Goal: Task Accomplishment & Management: Complete application form

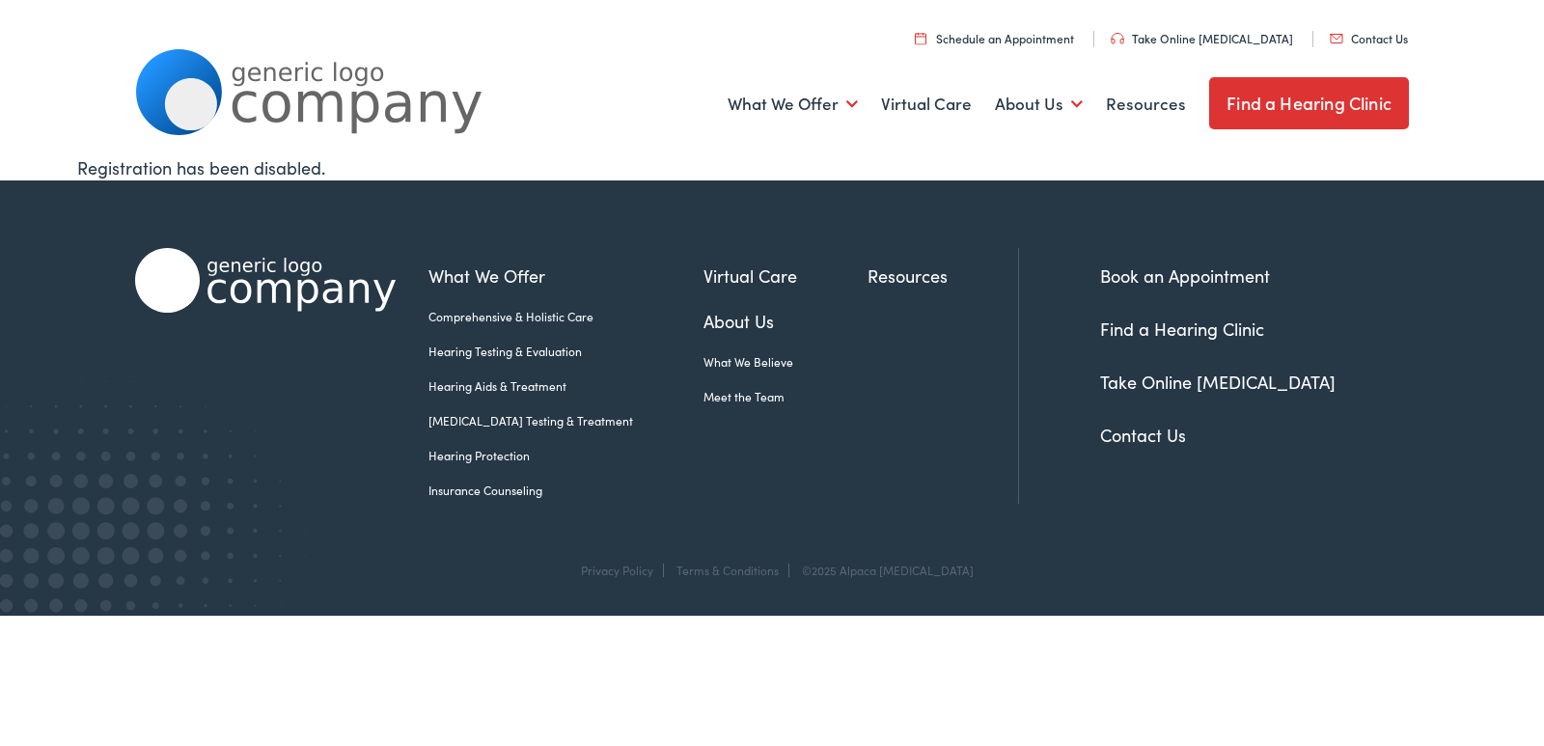
click at [1330, 30] on link "Contact Us" at bounding box center [1369, 38] width 78 height 16
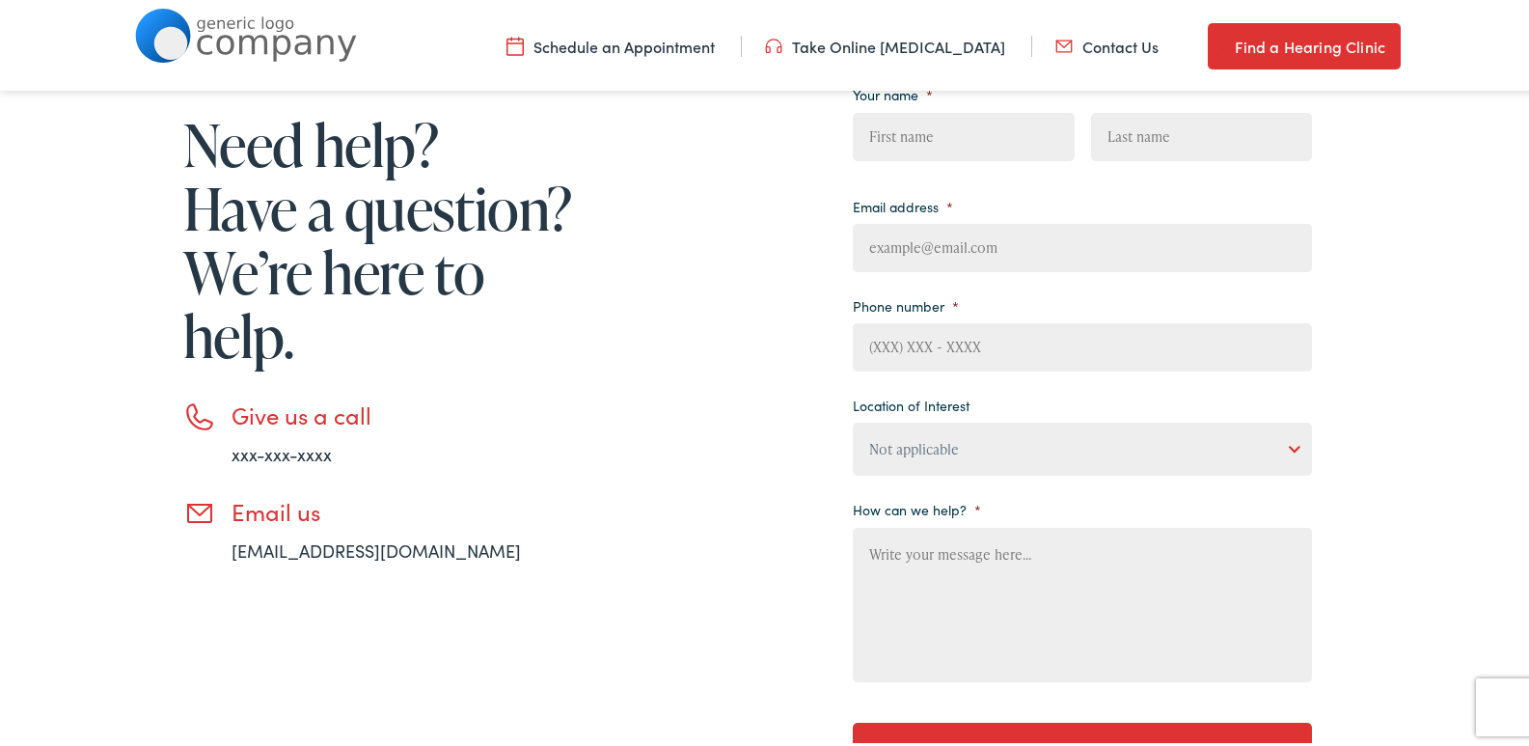
scroll to position [321, 0]
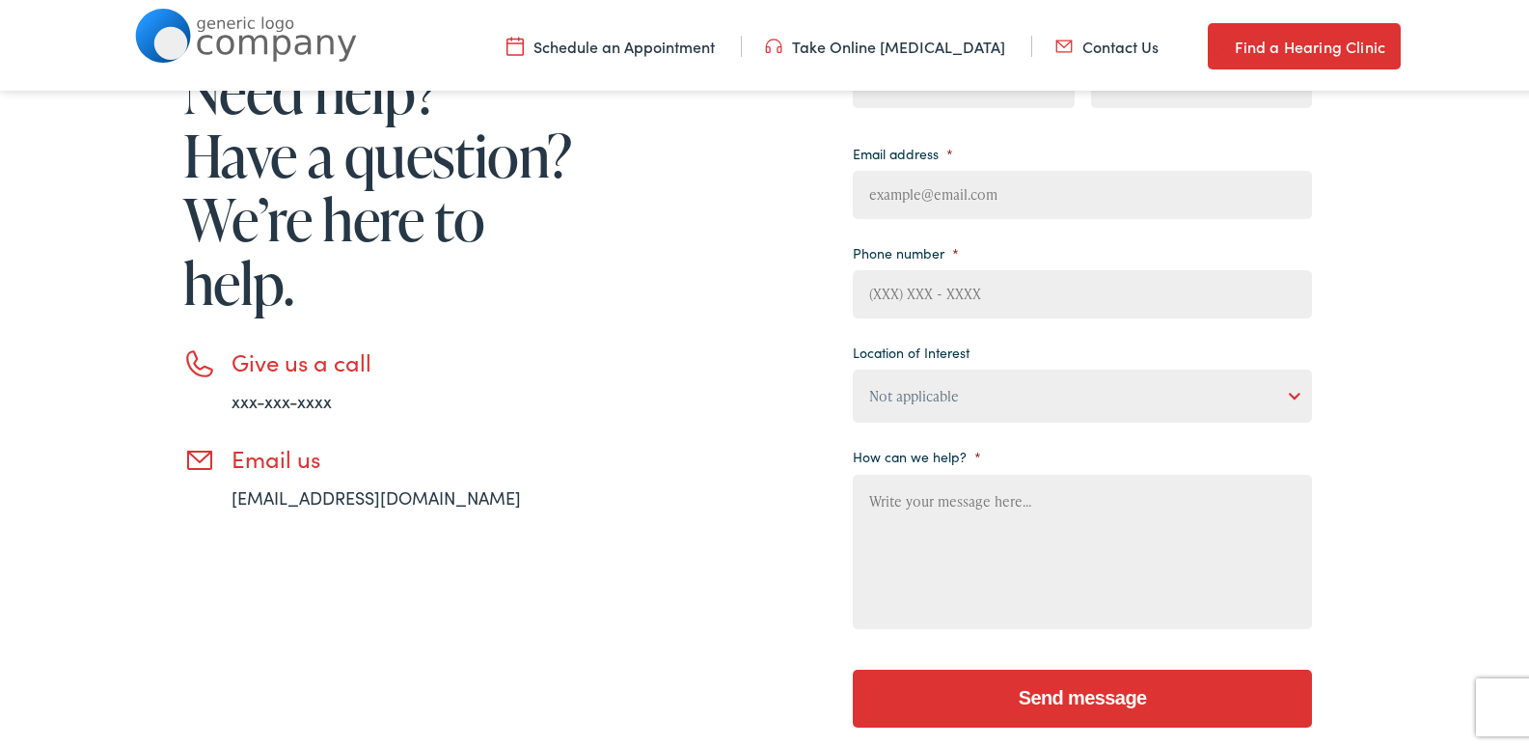
drag, startPoint x: 991, startPoint y: 529, endPoint x: 985, endPoint y: 509, distance: 21.1
click at [990, 526] on textarea "How can we help? *" at bounding box center [1082, 548] width 459 height 154
paste textarea "Wikipedia is considered to be the World’s most significant tool for reference m…"
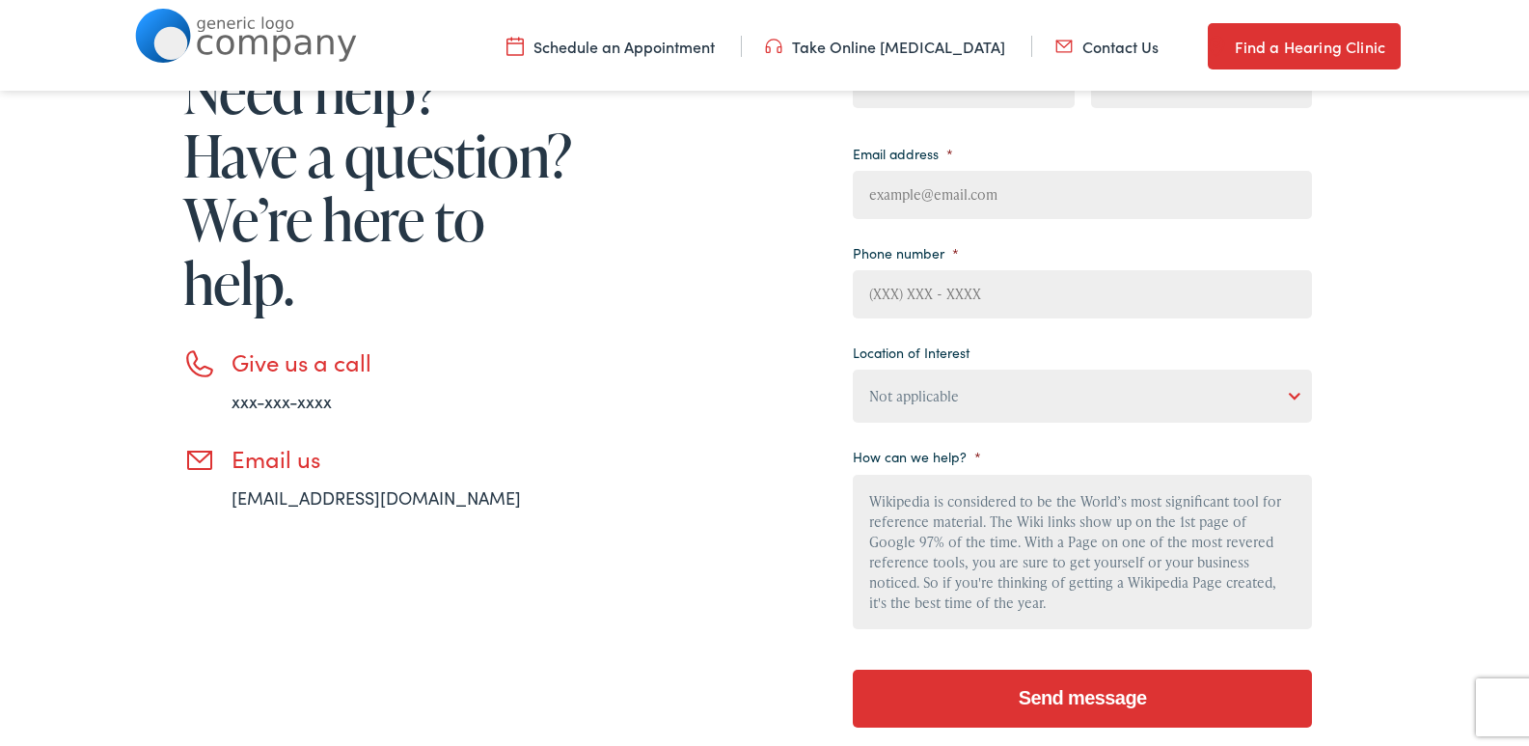
scroll to position [185, 0]
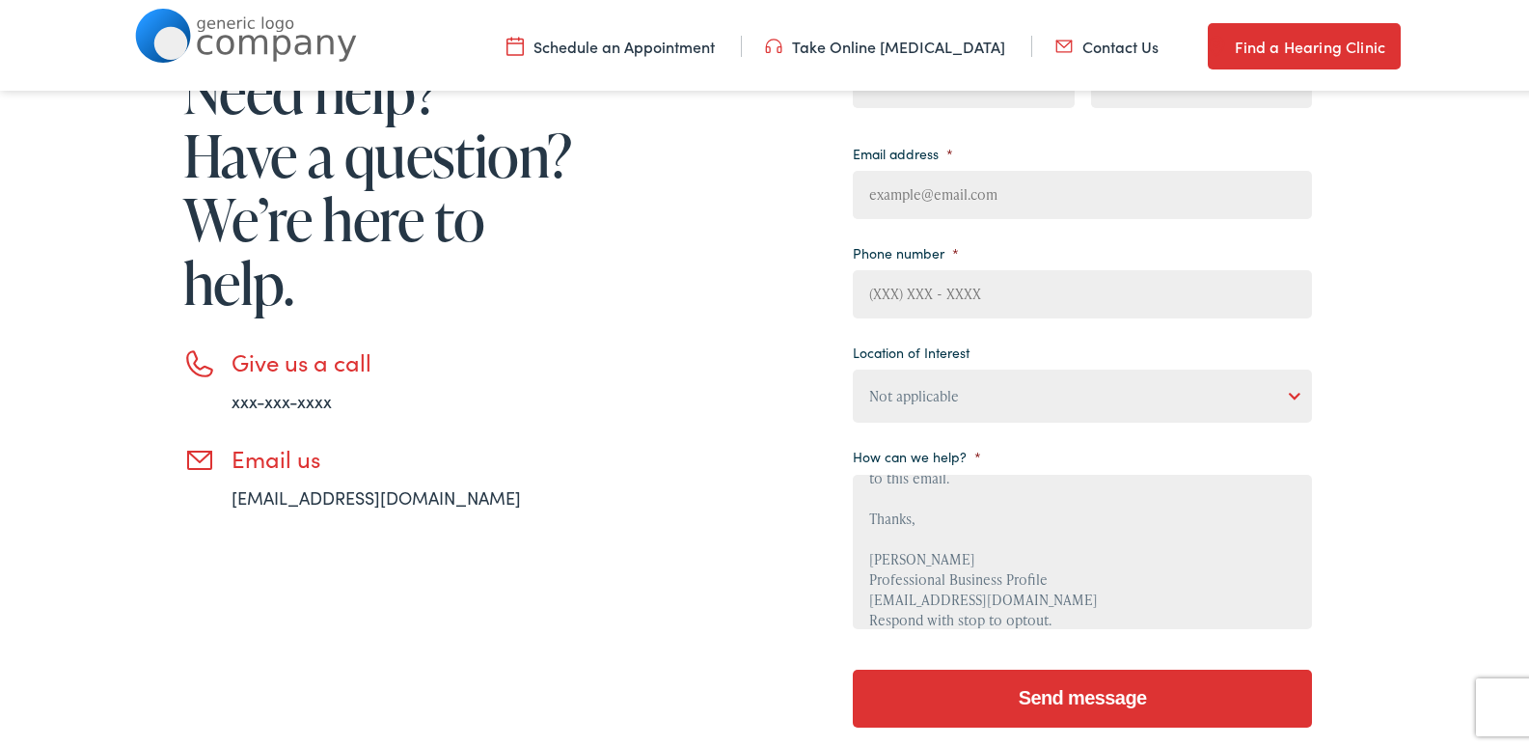
type textarea "Wikipedia is considered to be the World’s most significant tool for reference m…"
drag, startPoint x: 963, startPoint y: 292, endPoint x: 973, endPoint y: 315, distance: 24.2
click at [965, 293] on input "Phone number *" at bounding box center [1082, 290] width 459 height 48
type input "8149805065"
type input "Helena"
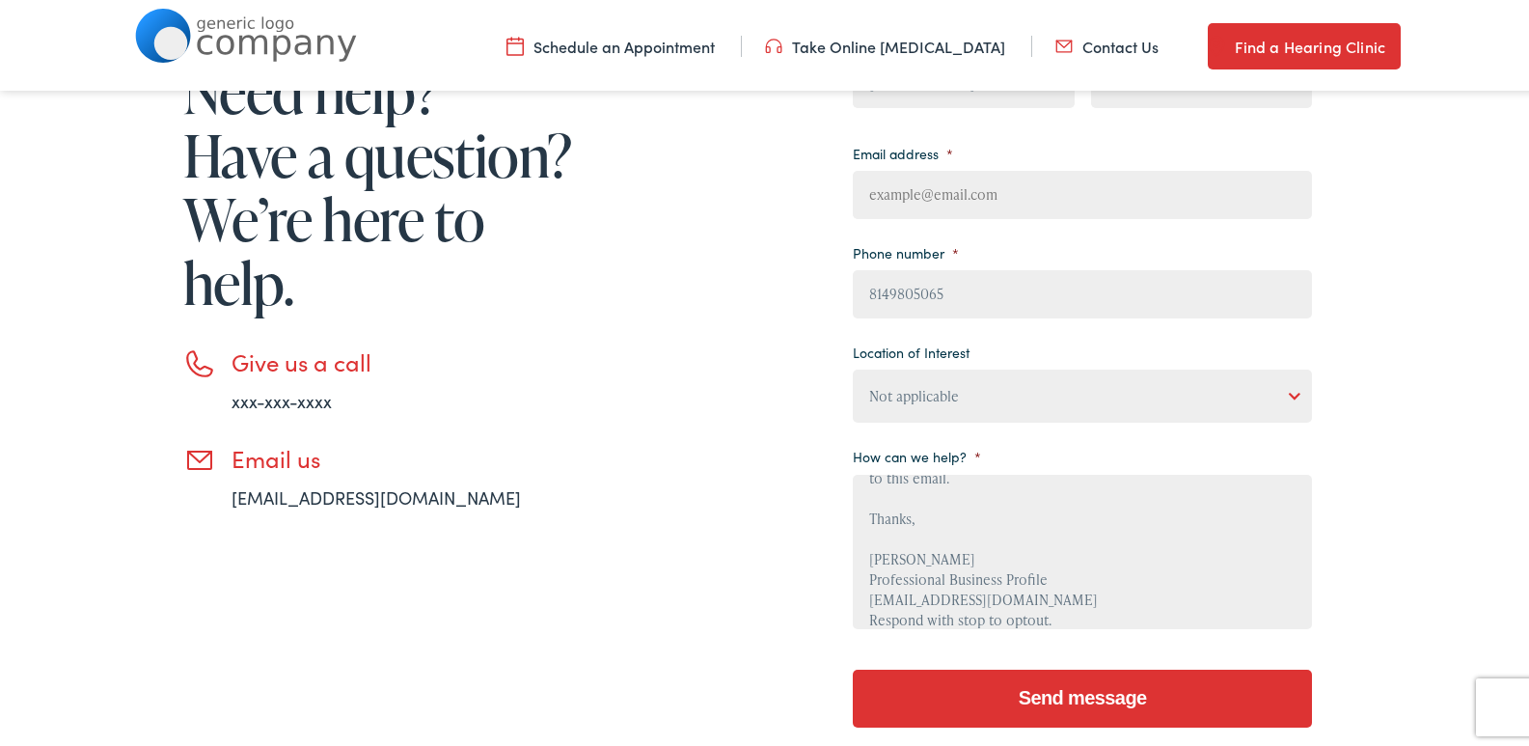
type input "Magallanes"
type input "HelenaM@Professionalbusinessprofiles.com"
click at [956, 372] on select "Not applicable Estes Audiology, Seguin Estes Audiology, San Antonio Estes Audio…" at bounding box center [1082, 392] width 459 height 53
select select "Estes Audiology, New Braunfels"
click at [853, 366] on select "Not applicable Estes Audiology, Seguin Estes Audiology, San Antonio Estes Audio…" at bounding box center [1082, 392] width 459 height 53
